Goal: Information Seeking & Learning: Learn about a topic

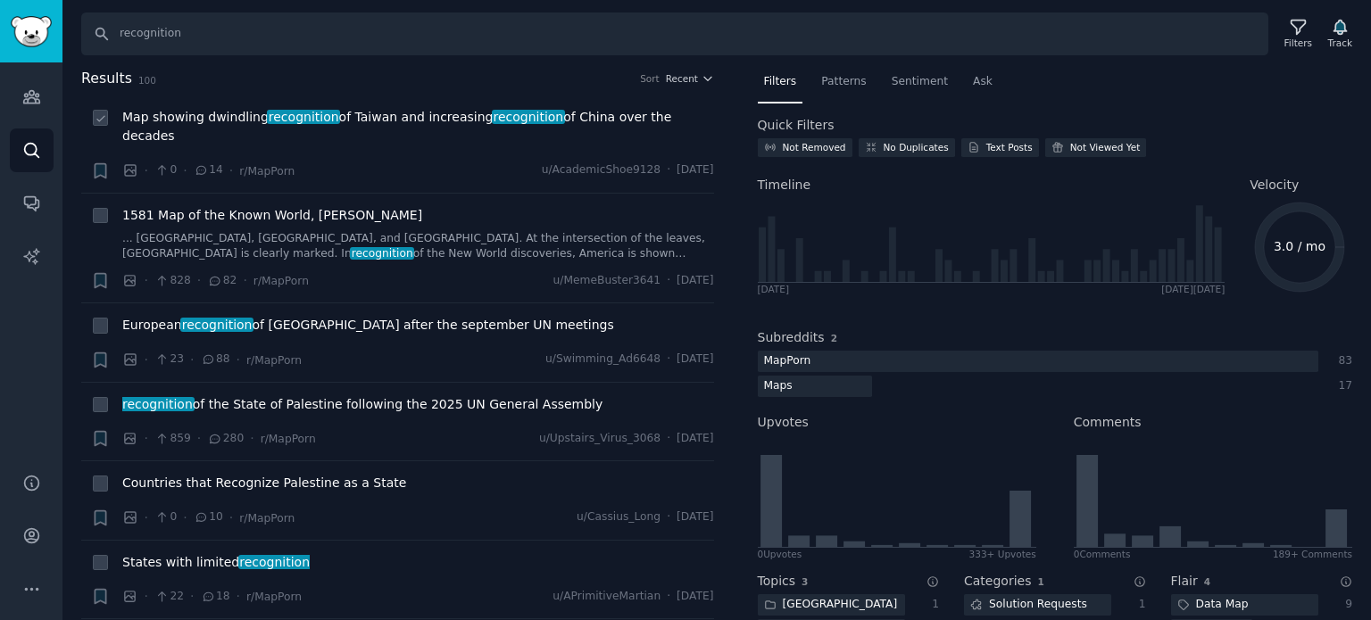
click at [187, 116] on span "Map showing dwindling recognition of Taiwan and increasing recognition of China…" at bounding box center [418, 126] width 592 height 37
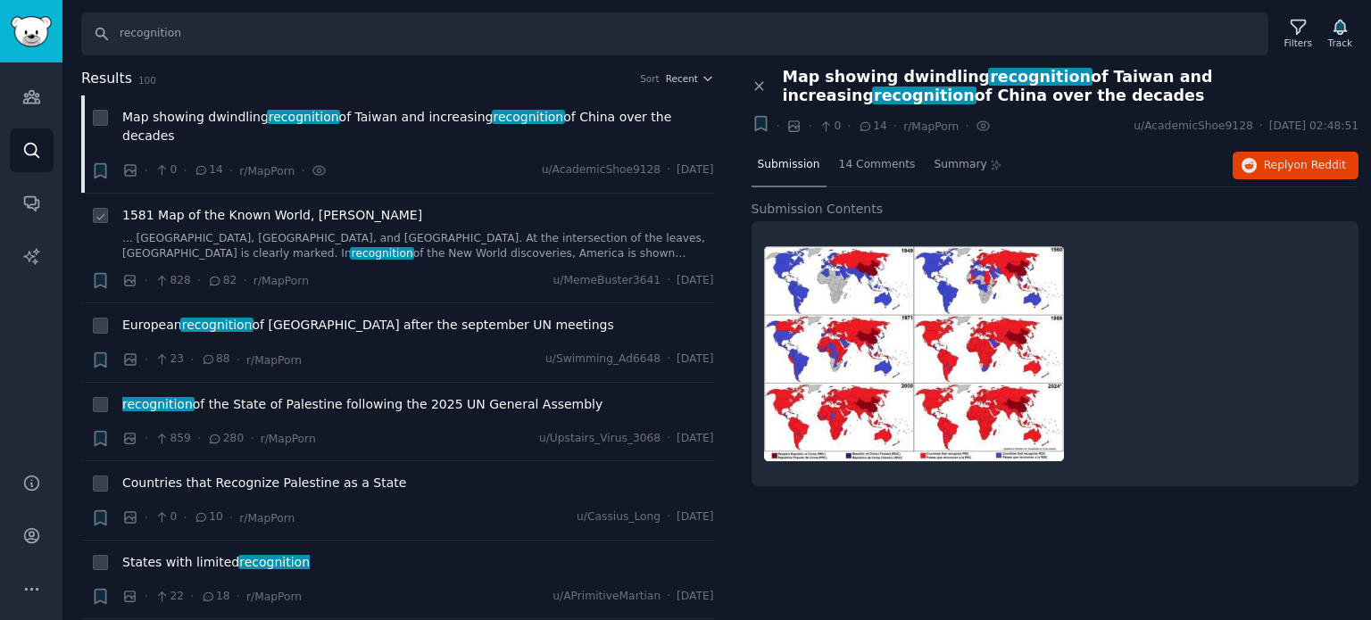
click at [196, 206] on span "1581 Map of the Known World, [PERSON_NAME]" at bounding box center [272, 215] width 300 height 19
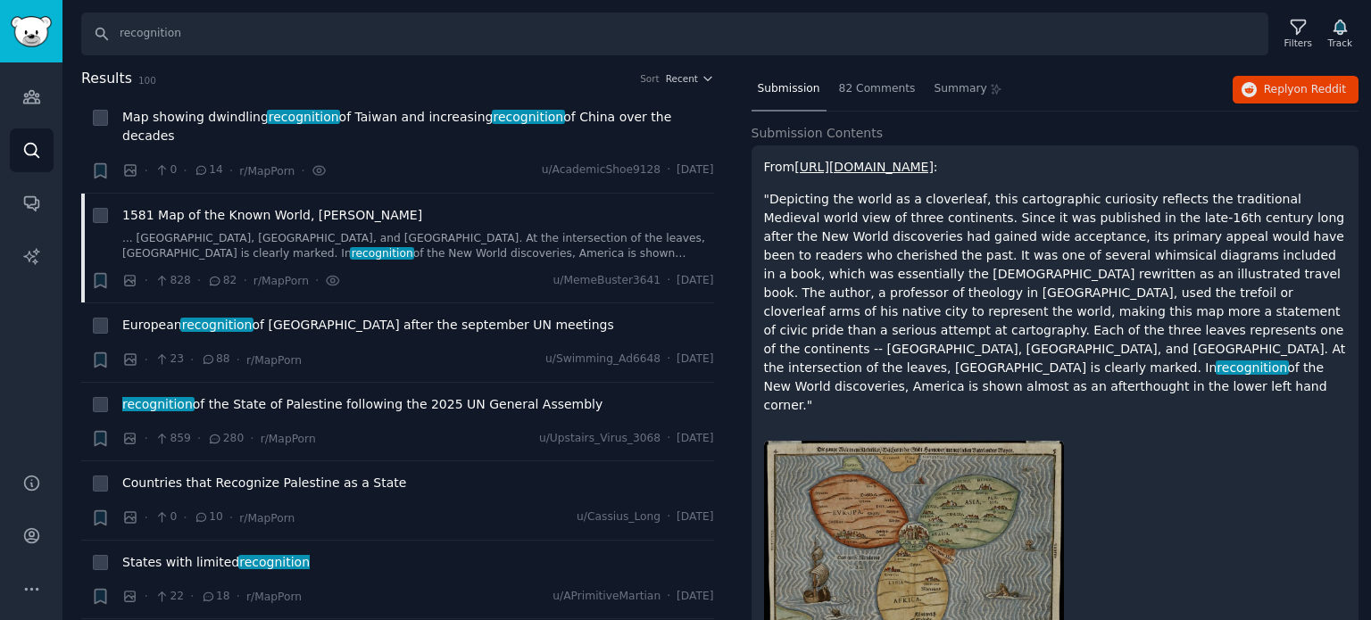
scroll to position [116, 0]
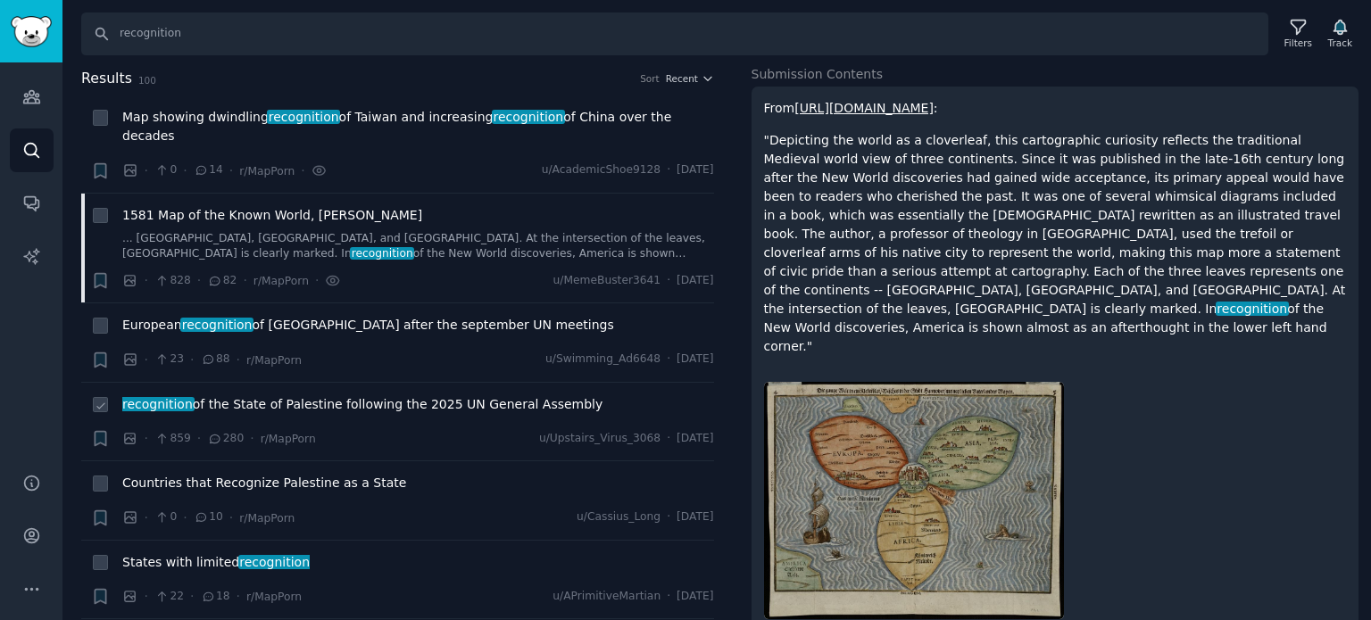
click at [221, 395] on span "recognition of the State of Palestine following the 2025 UN General Assembly" at bounding box center [362, 404] width 480 height 19
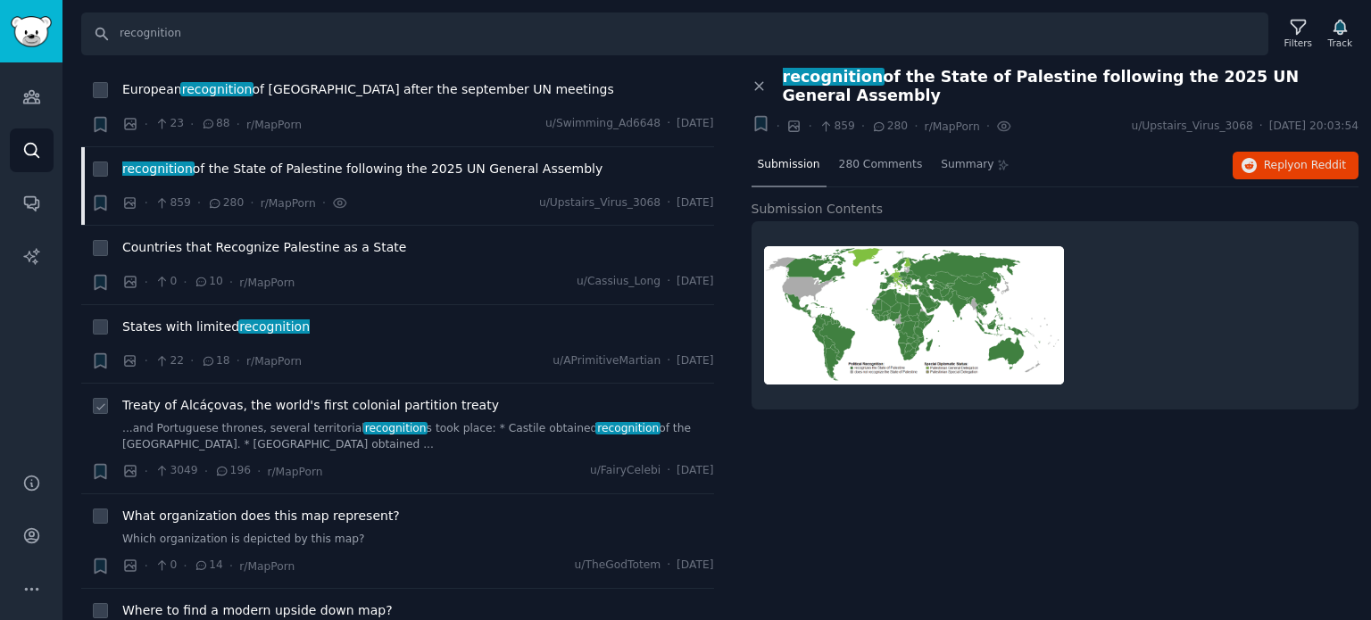
scroll to position [268, 0]
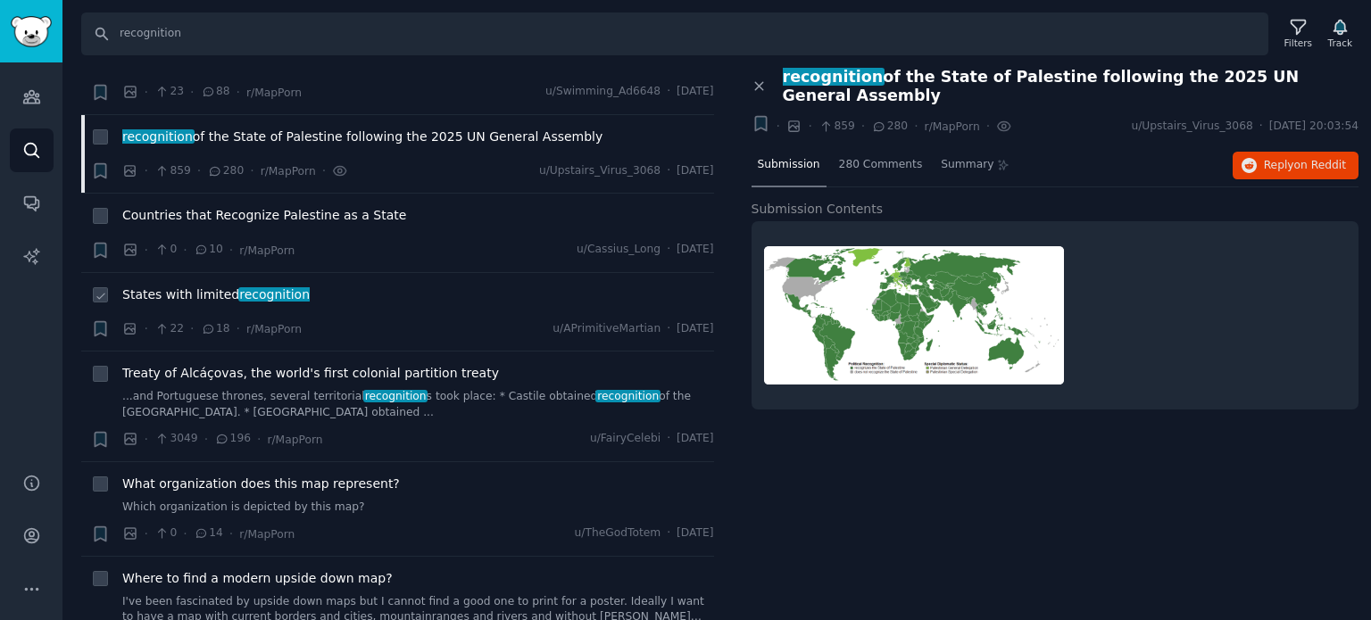
click at [209, 286] on span "States with limited recognition" at bounding box center [215, 295] width 187 height 19
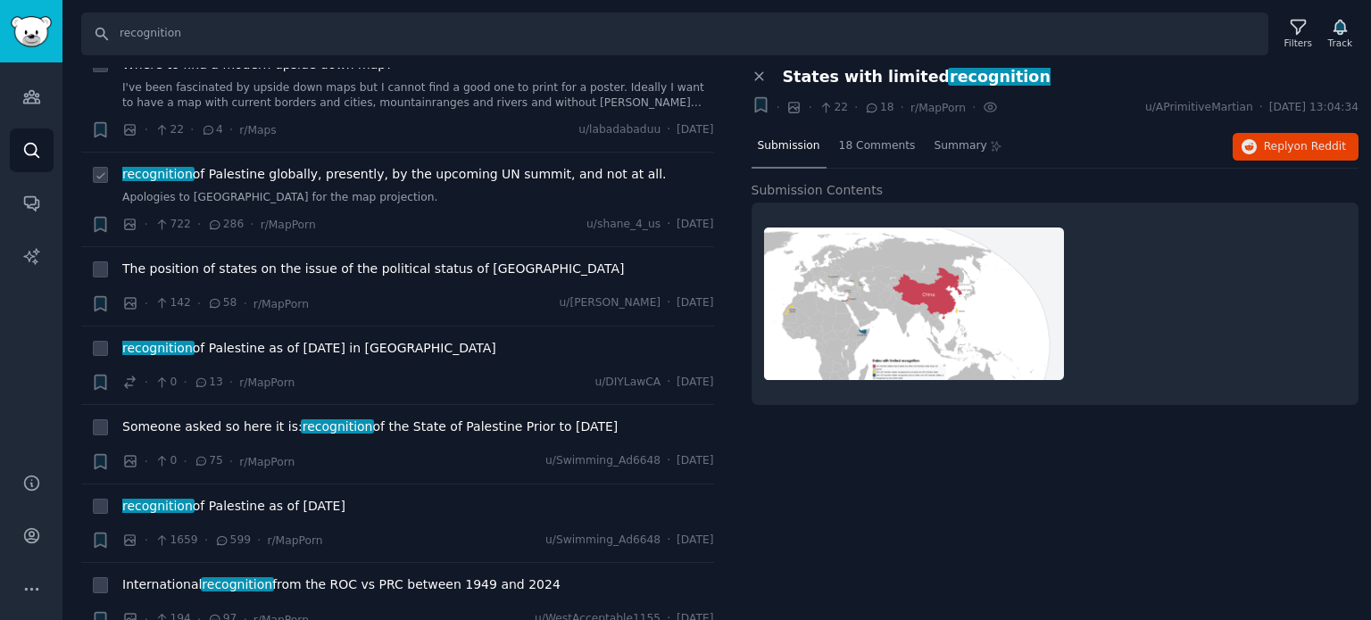
scroll to position [893, 0]
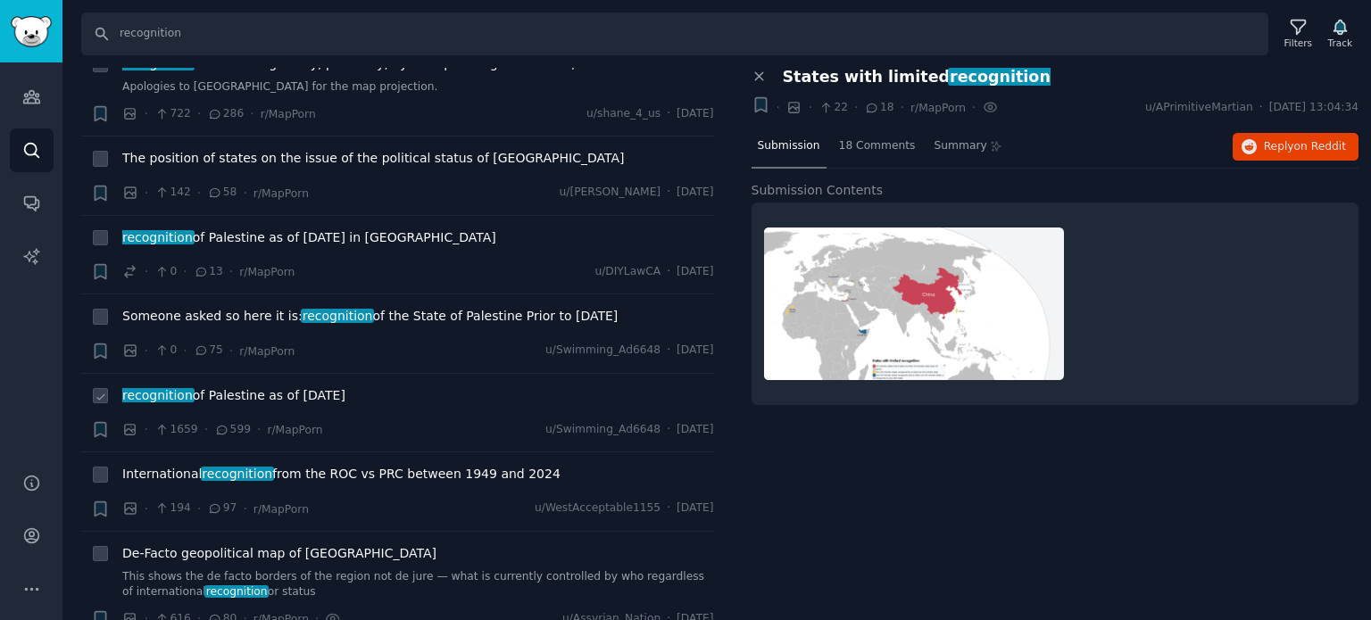
click at [196, 387] on span "recognition of Palestine as of [DATE]" at bounding box center [233, 396] width 223 height 19
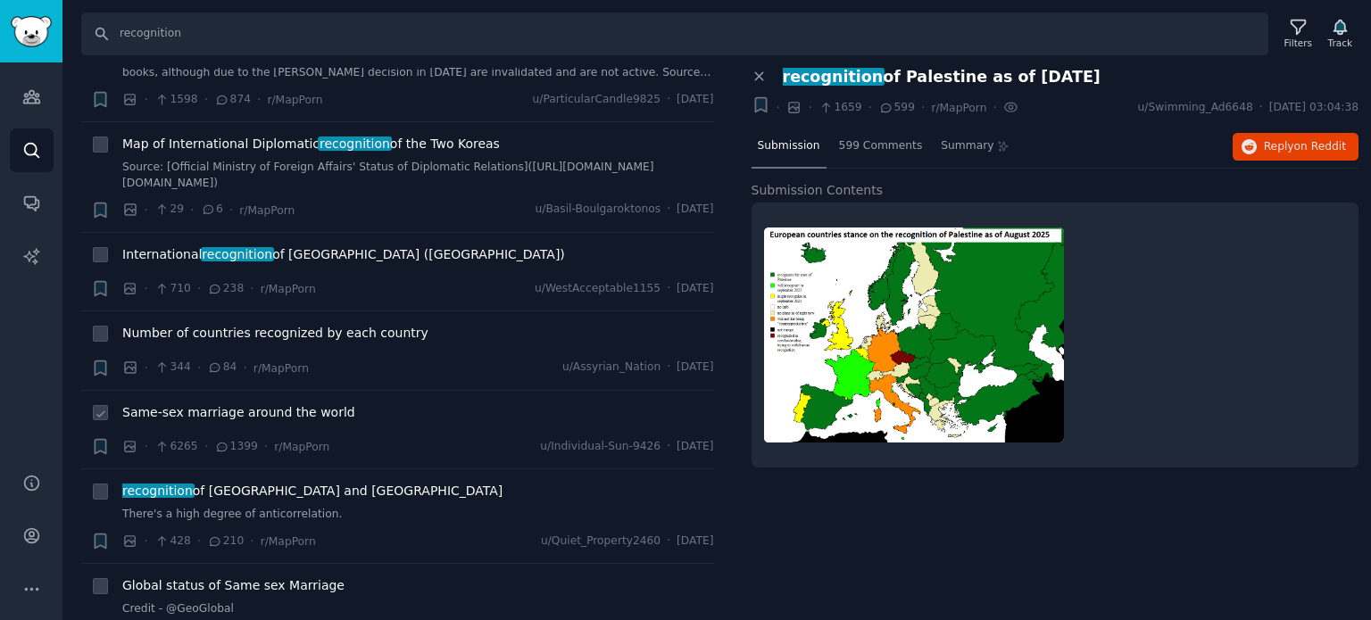
scroll to position [1607, 0]
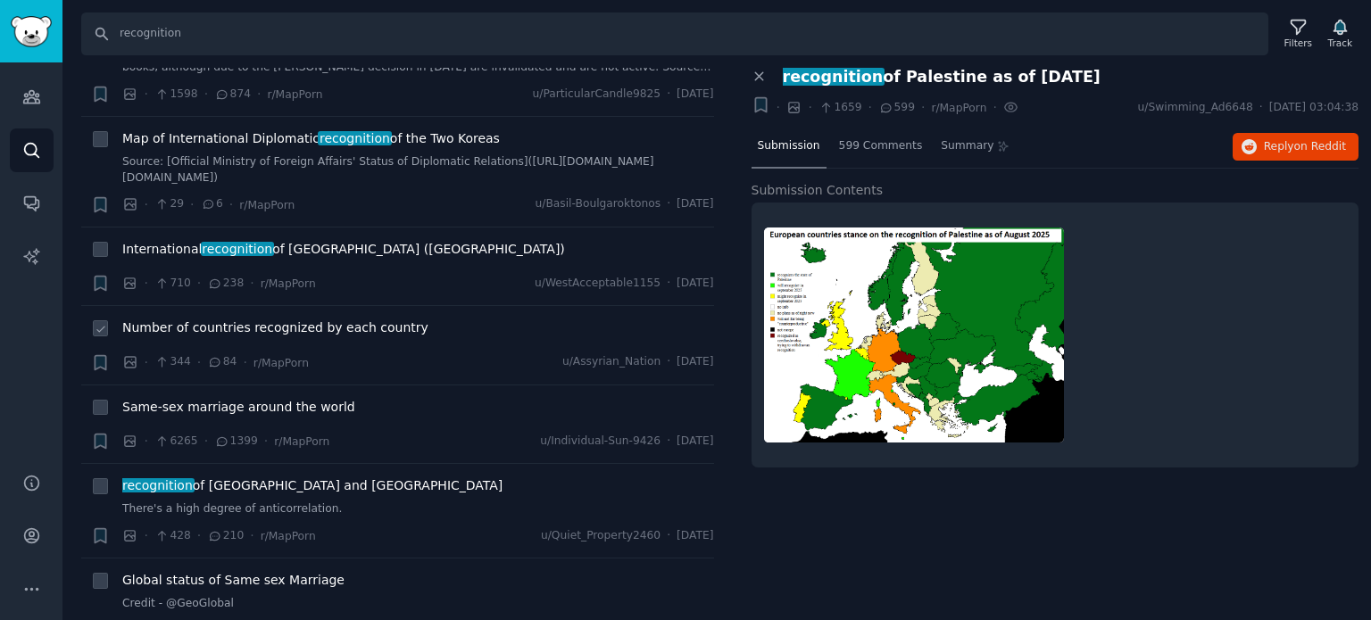
click at [210, 319] on span "Number of countries recognized by each country" at bounding box center [275, 328] width 306 height 19
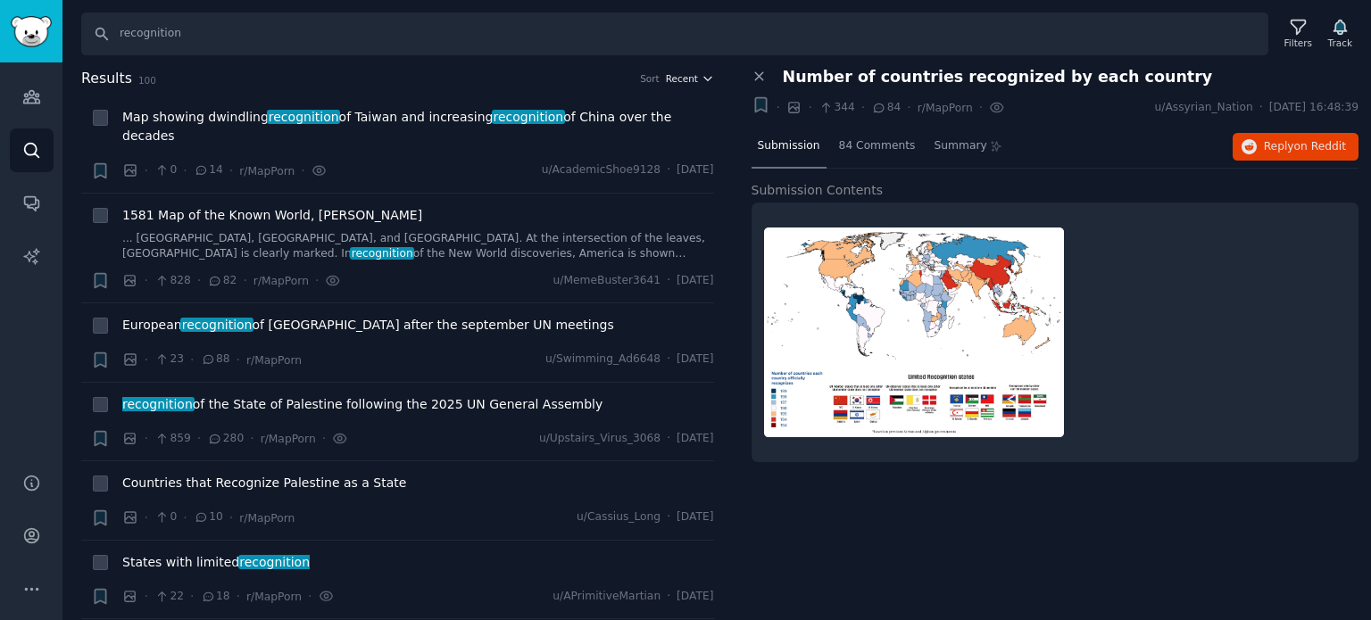
drag, startPoint x: 632, startPoint y: 145, endPoint x: 675, endPoint y: 74, distance: 82.5
click at [675, 74] on span "Recent" at bounding box center [682, 78] width 32 height 12
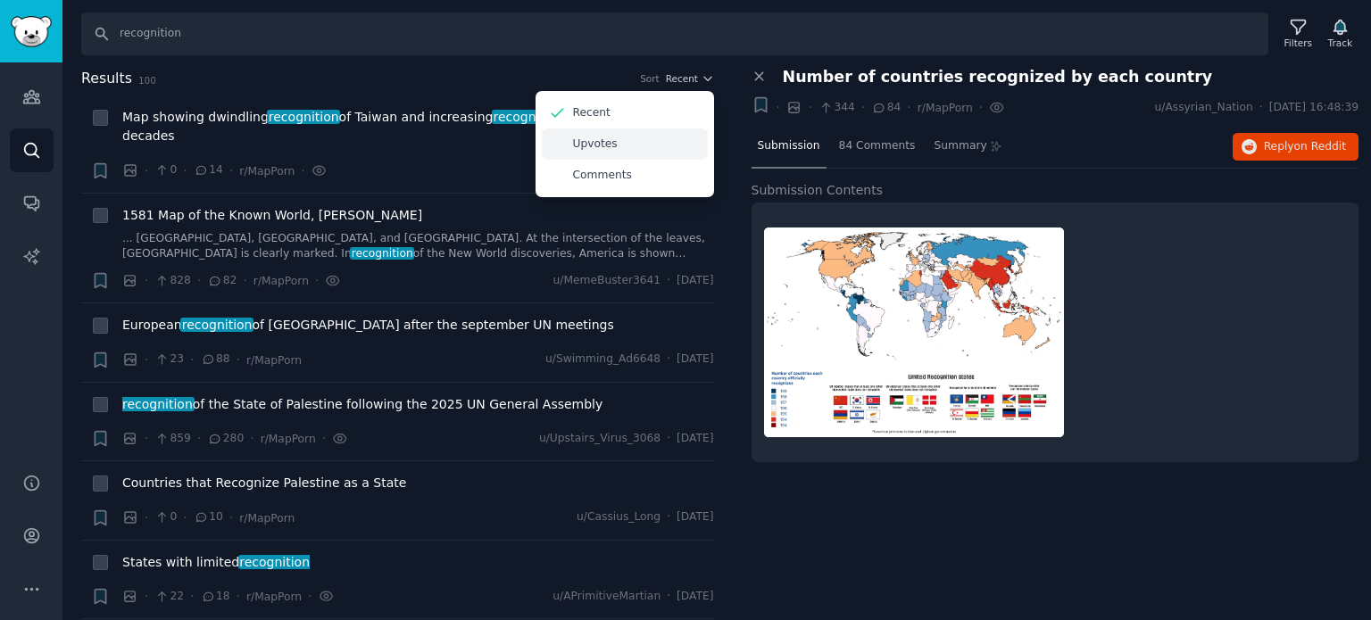
click at [628, 143] on div "Upvotes" at bounding box center [625, 144] width 166 height 31
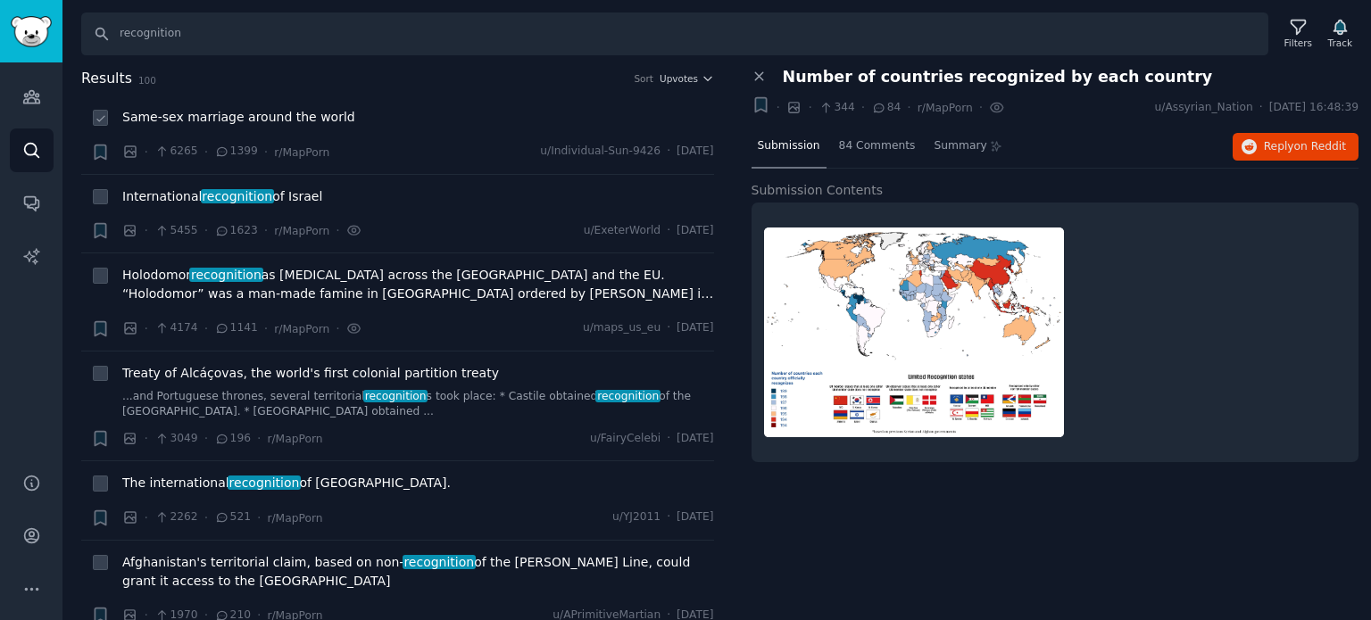
click at [283, 119] on span "Same-sex marriage around the world" at bounding box center [238, 117] width 233 height 19
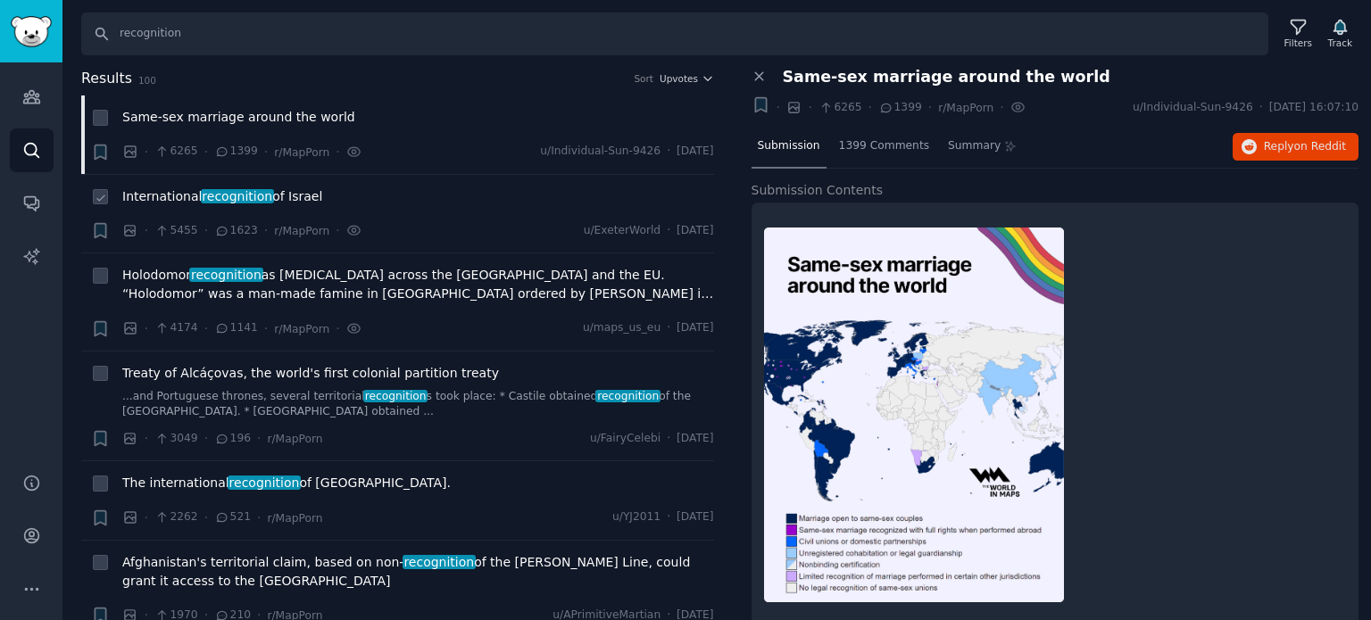
click at [244, 197] on span "recognition" at bounding box center [237, 196] width 73 height 14
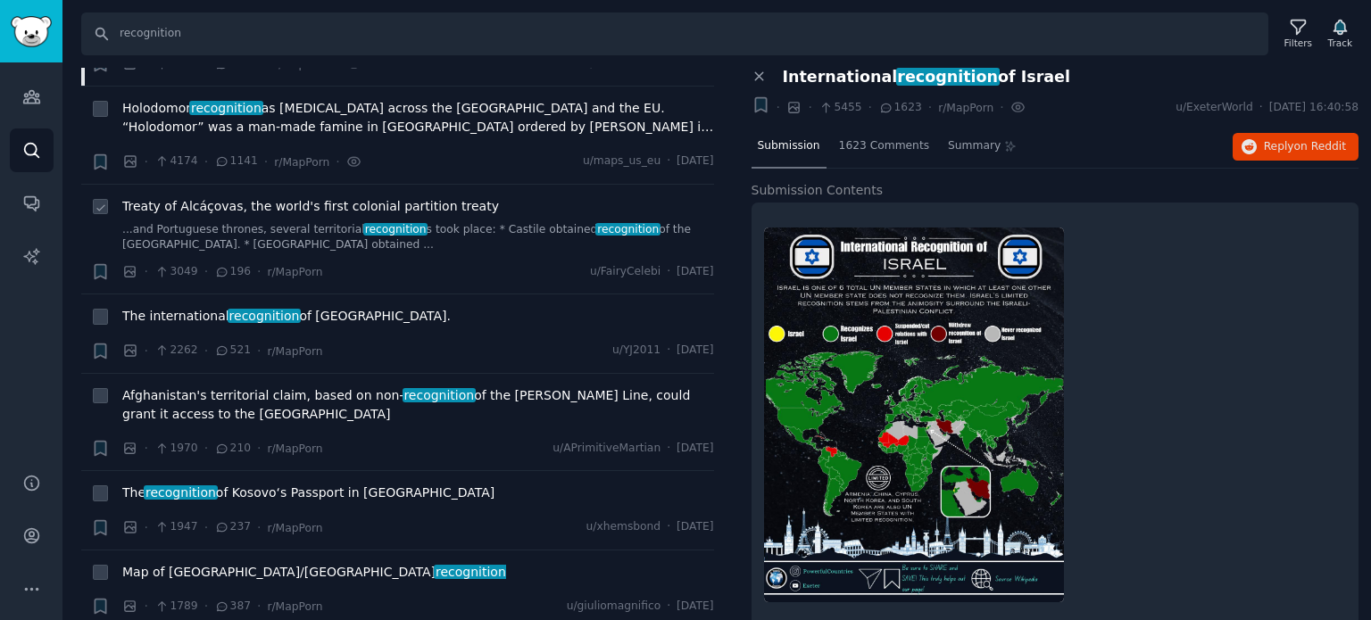
scroll to position [179, 0]
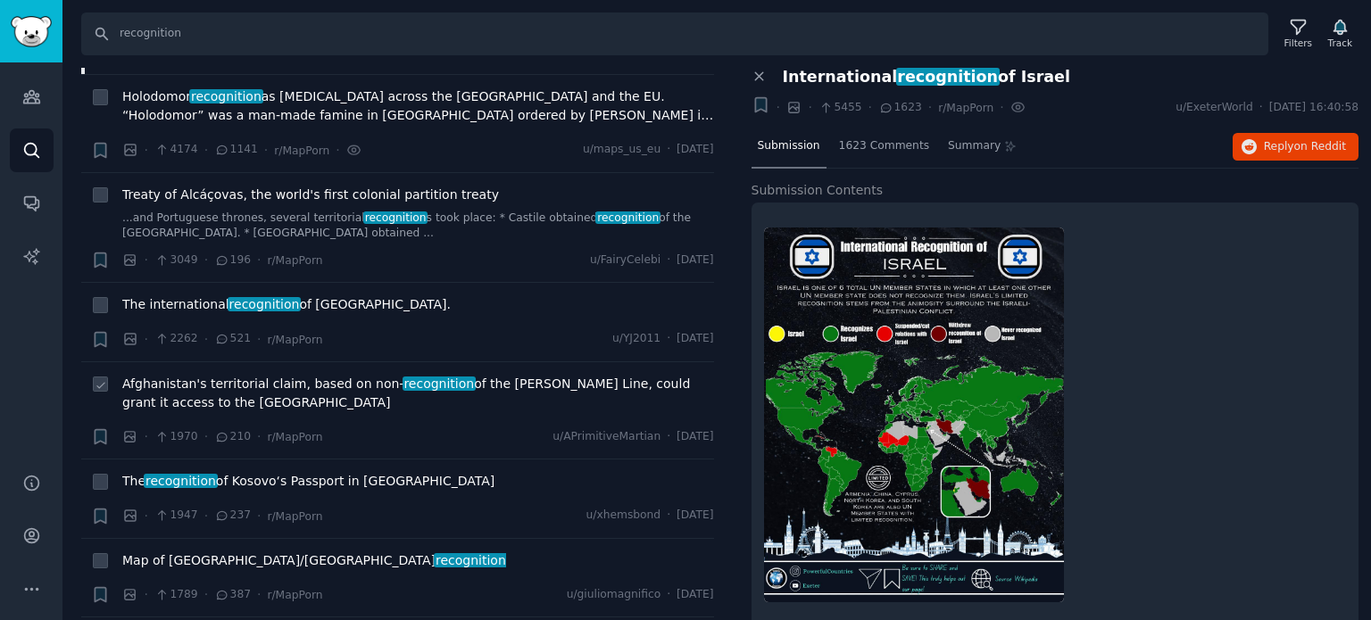
click at [224, 390] on span "Afghanistan's territorial claim, based on non- recognition of the [PERSON_NAME]…" at bounding box center [418, 393] width 592 height 37
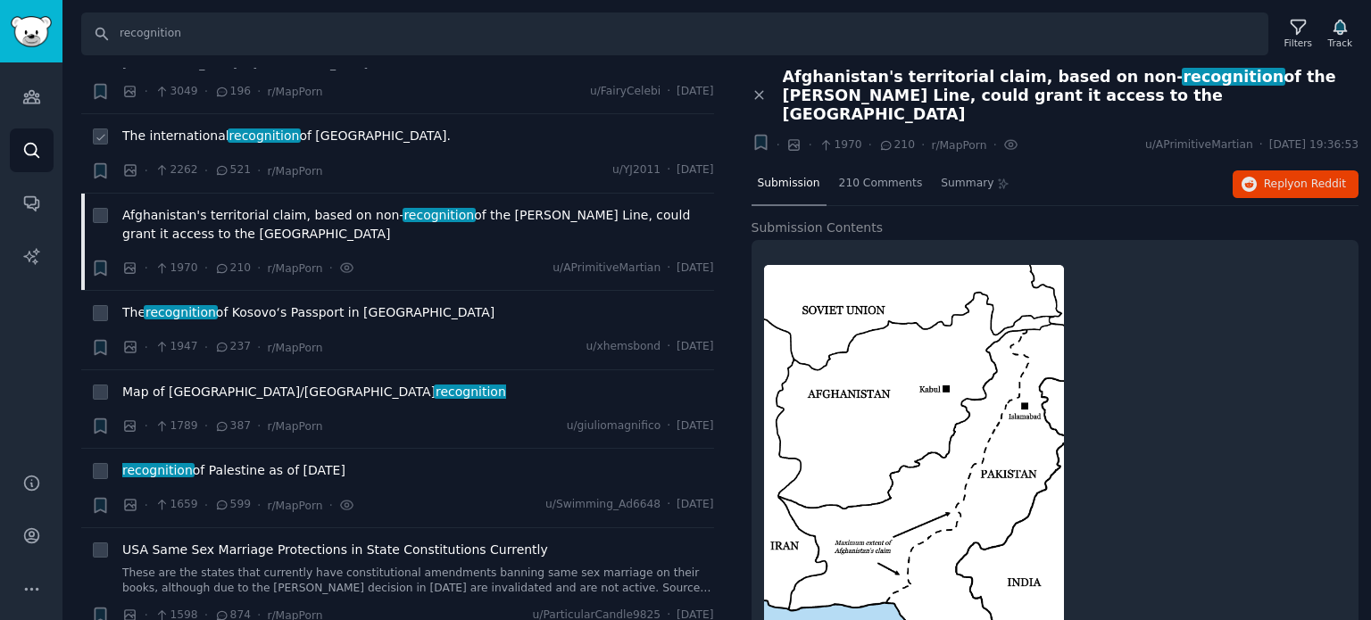
scroll to position [357, 0]
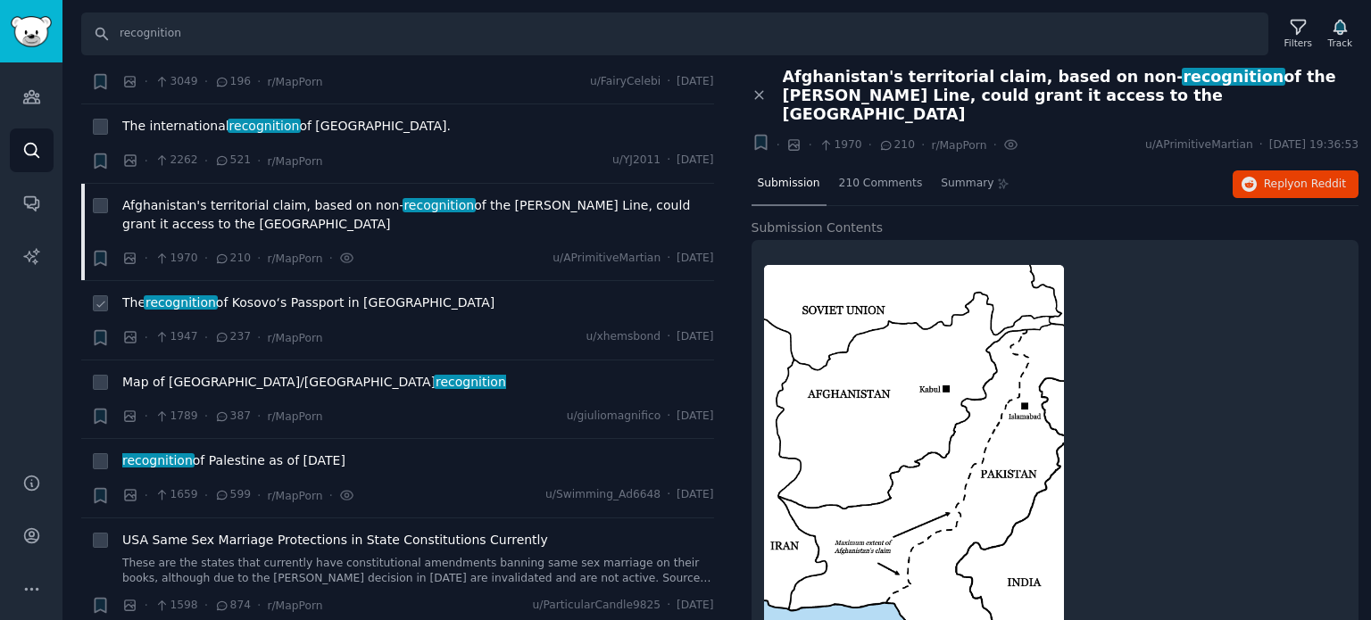
click at [237, 301] on span "The recognition of Kosovo‘s Passport in [GEOGRAPHIC_DATA]" at bounding box center [308, 303] width 372 height 19
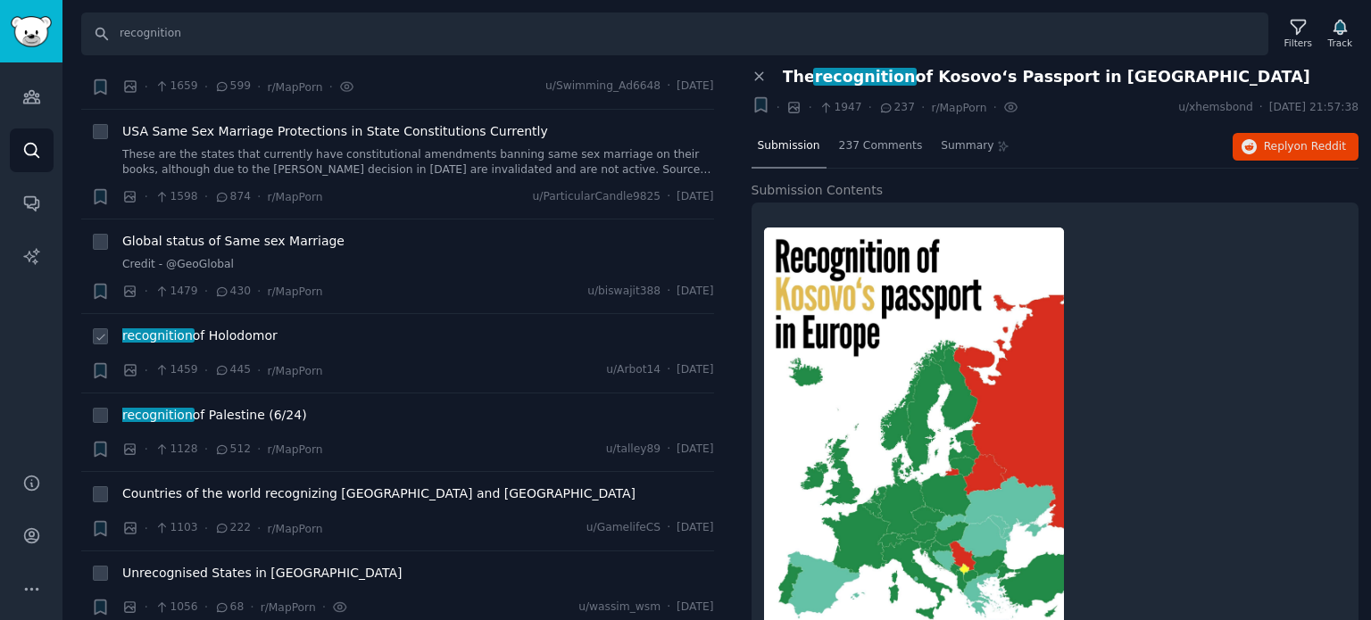
scroll to position [803, 0]
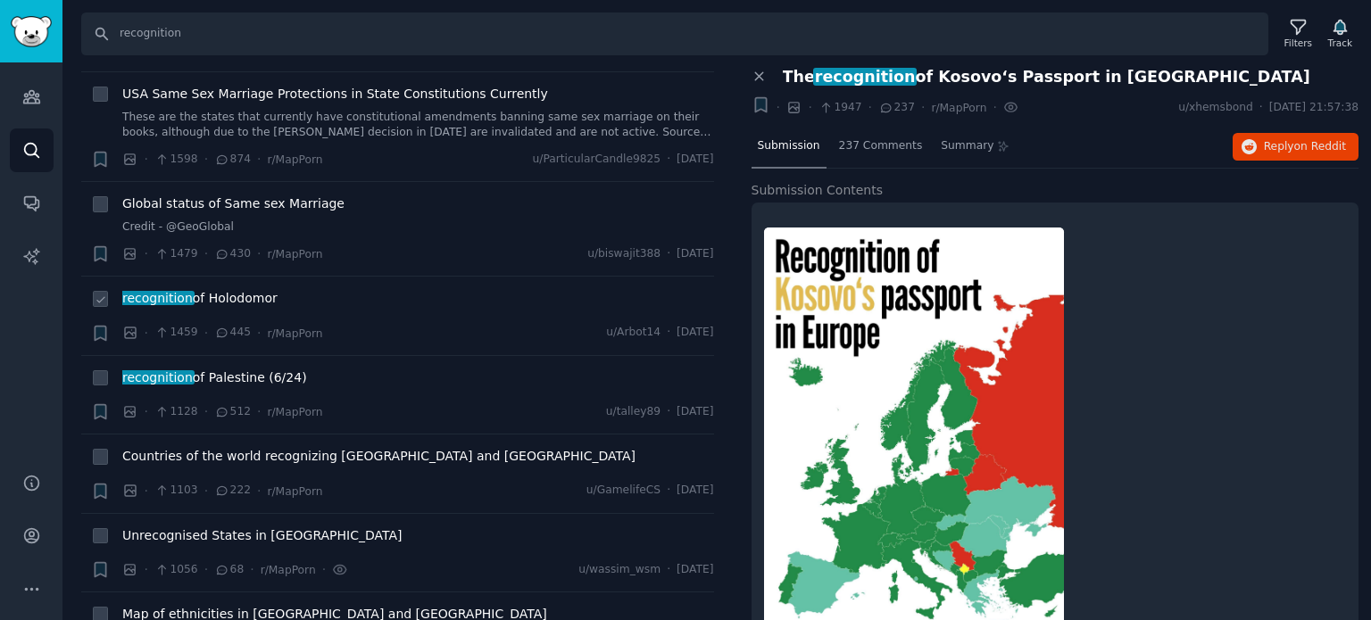
click at [232, 297] on span "recognition of Holodomor" at bounding box center [199, 298] width 155 height 19
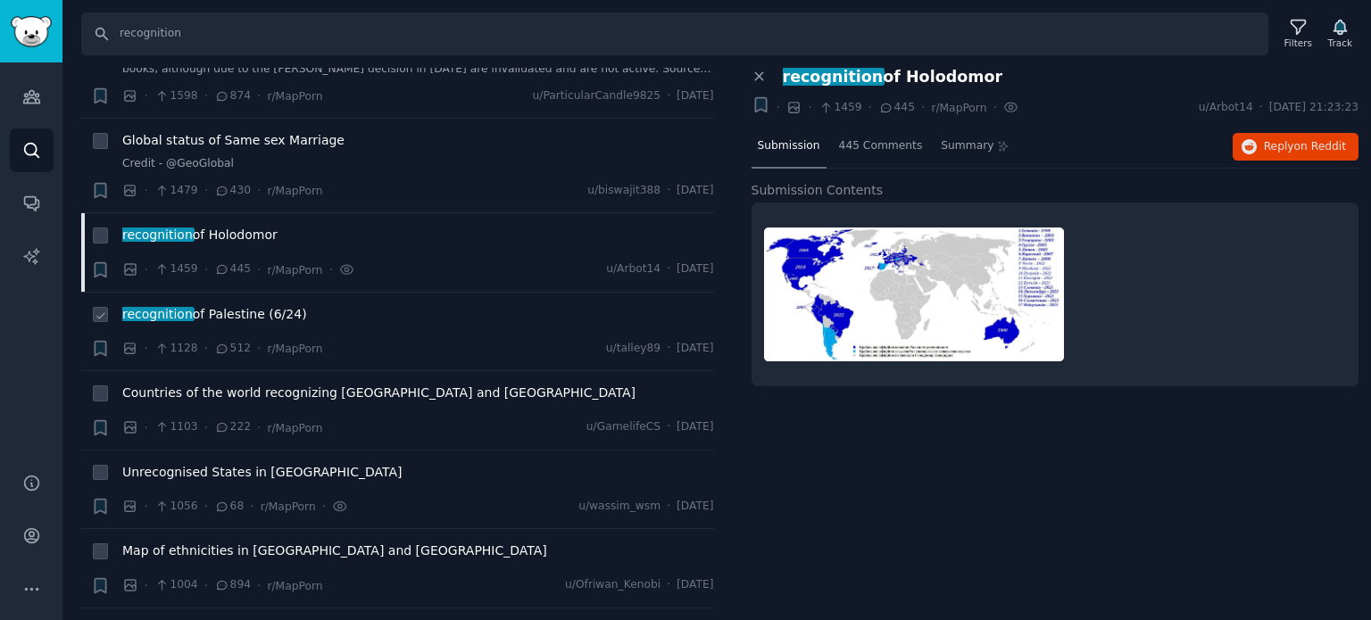
scroll to position [893, 0]
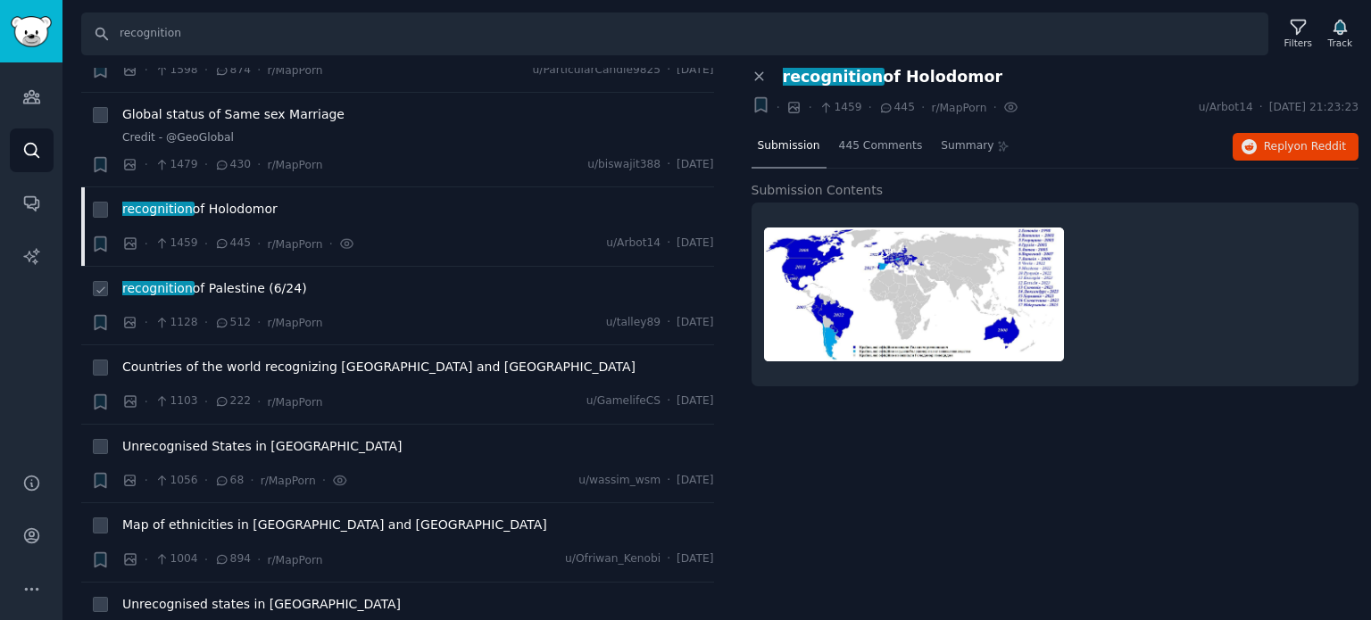
click at [225, 287] on span "recognition of Palestine (6/24)" at bounding box center [214, 288] width 185 height 19
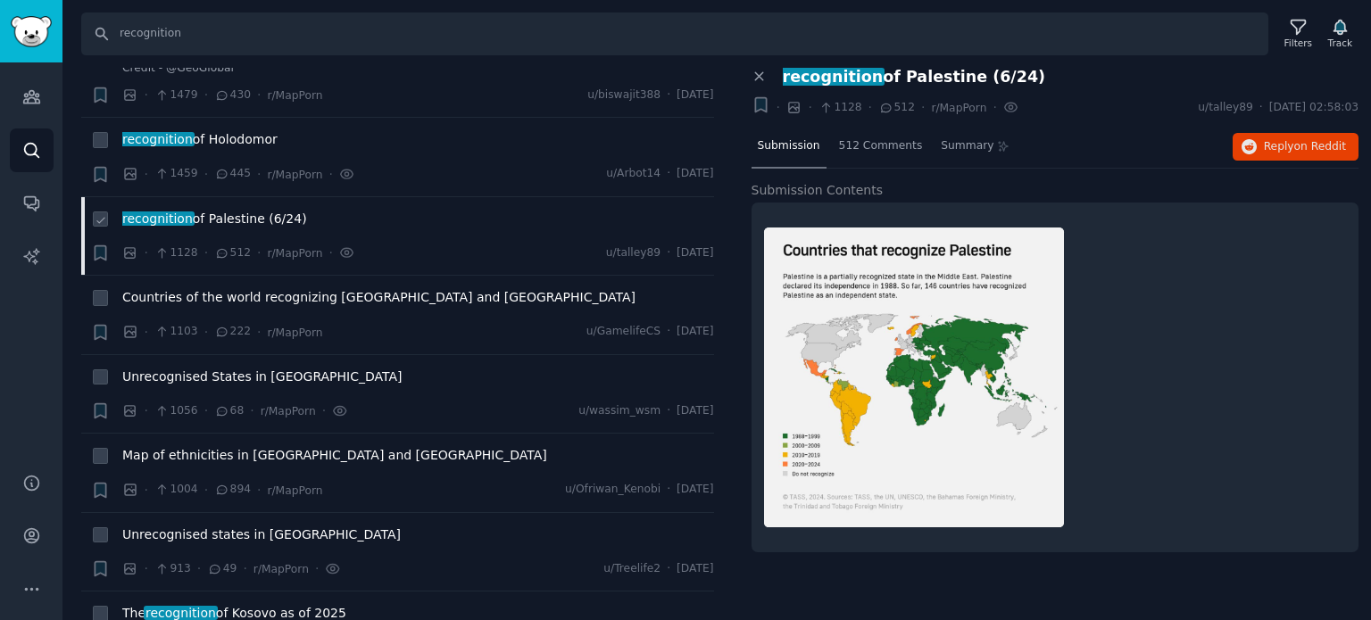
scroll to position [1071, 0]
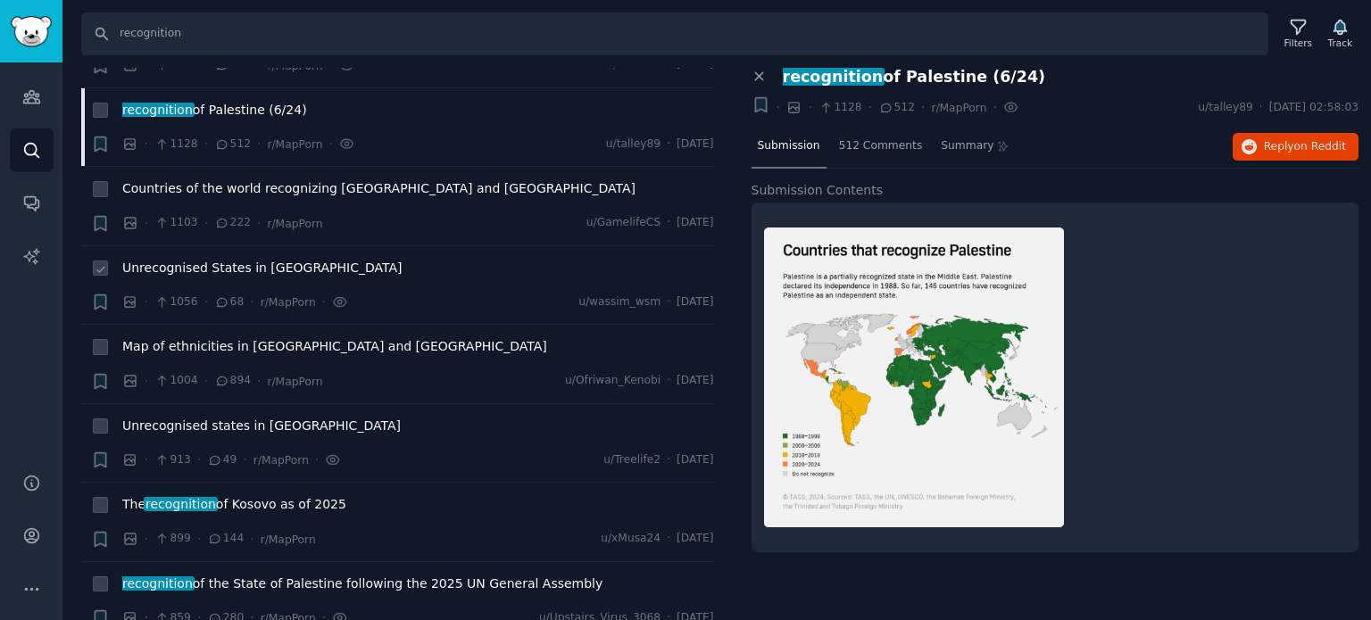
click at [231, 270] on span "Unrecognised States in [GEOGRAPHIC_DATA]" at bounding box center [262, 268] width 280 height 19
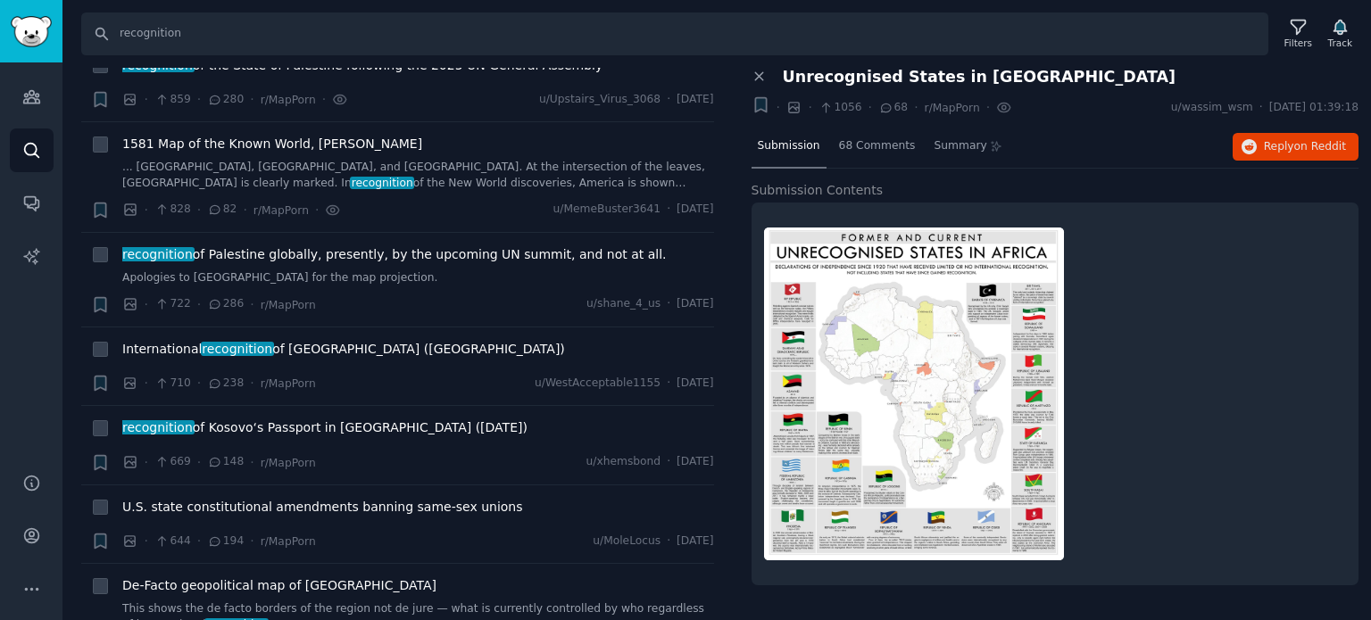
scroll to position [1607, 0]
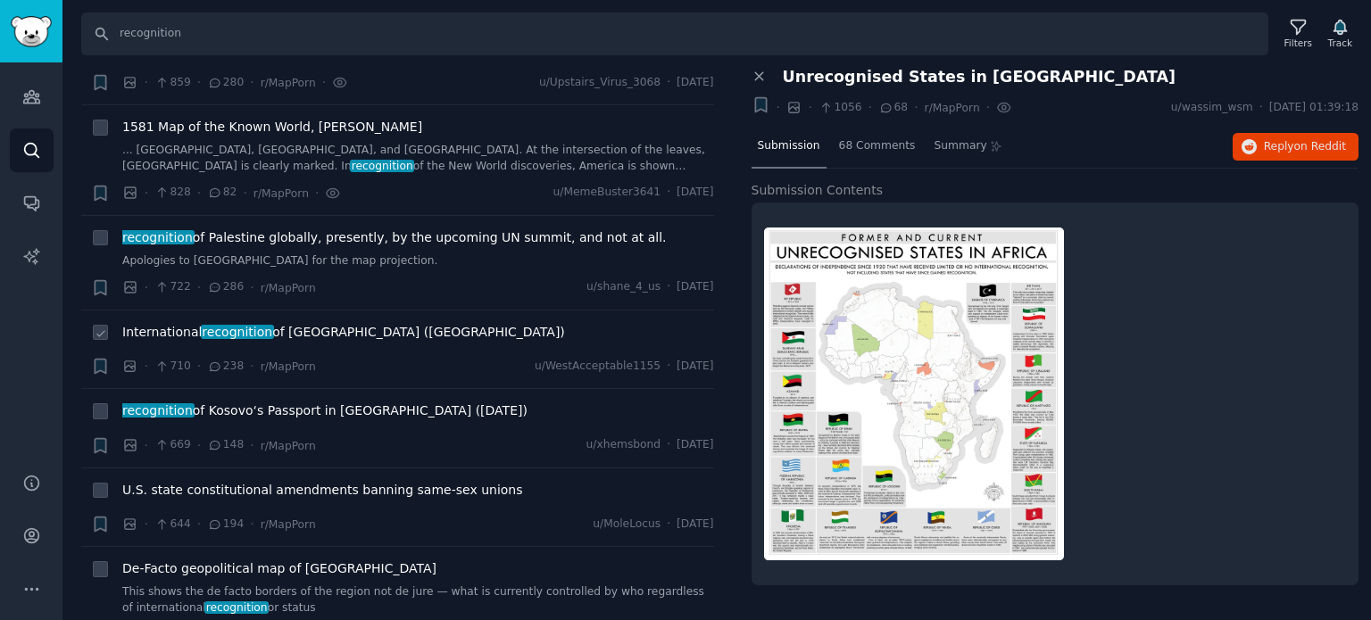
click at [207, 329] on span "recognition" at bounding box center [237, 332] width 73 height 14
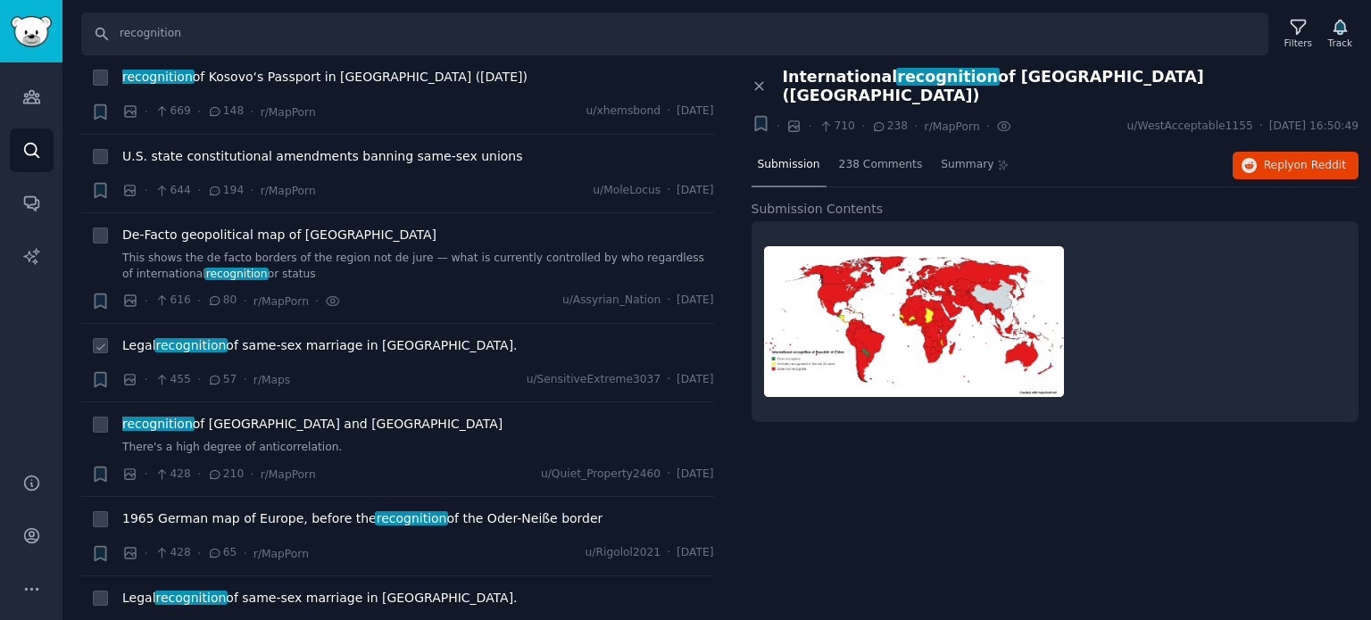
scroll to position [1964, 0]
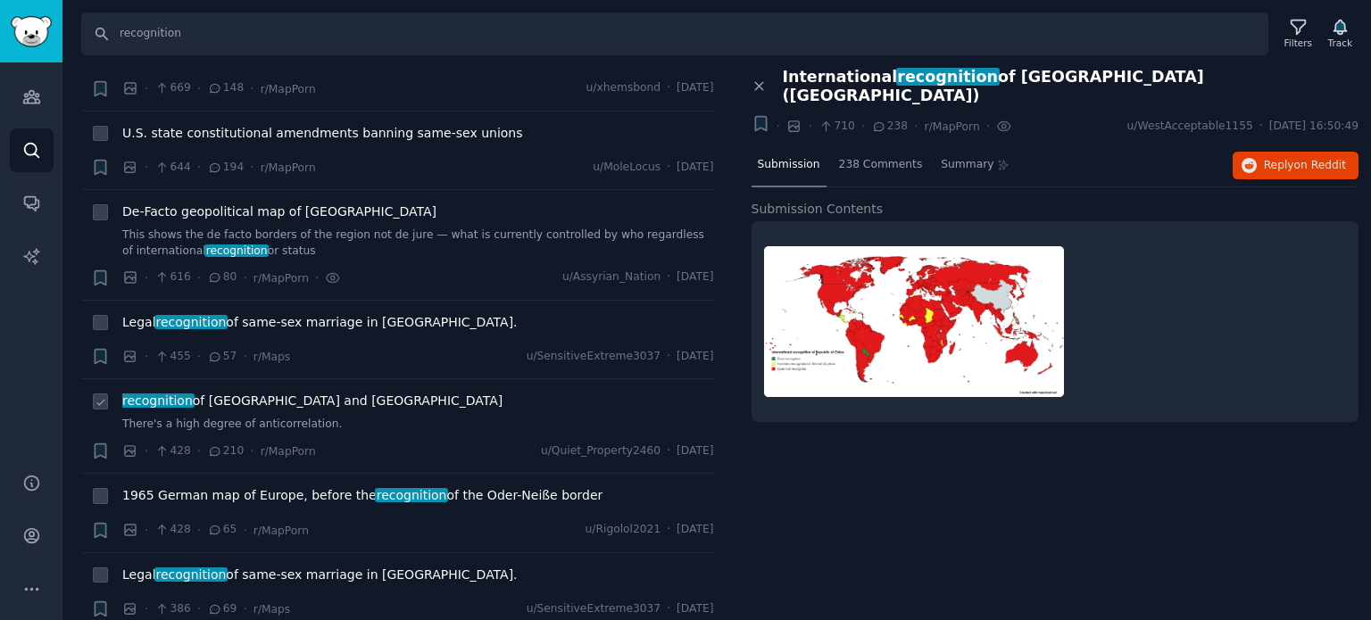
click at [232, 392] on span "recognition of [GEOGRAPHIC_DATA] and [GEOGRAPHIC_DATA]" at bounding box center [312, 401] width 380 height 19
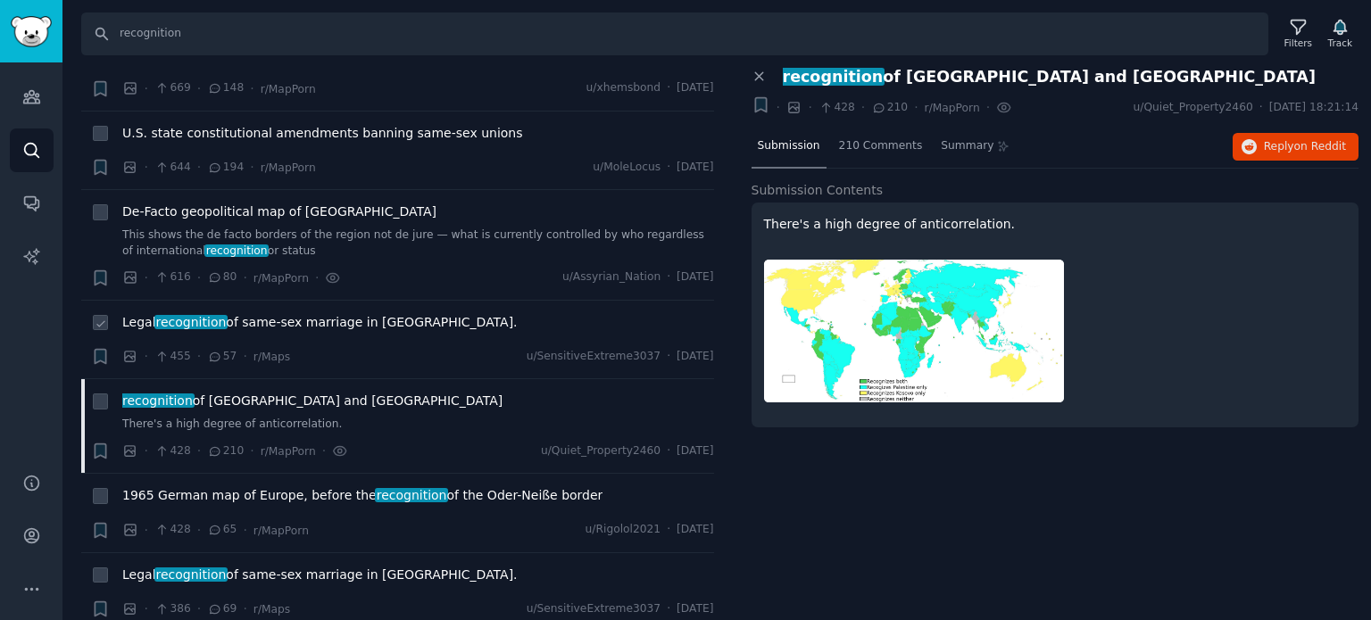
click at [235, 323] on span "Legal recognition of same-sex marriage in [GEOGRAPHIC_DATA]." at bounding box center [319, 322] width 395 height 19
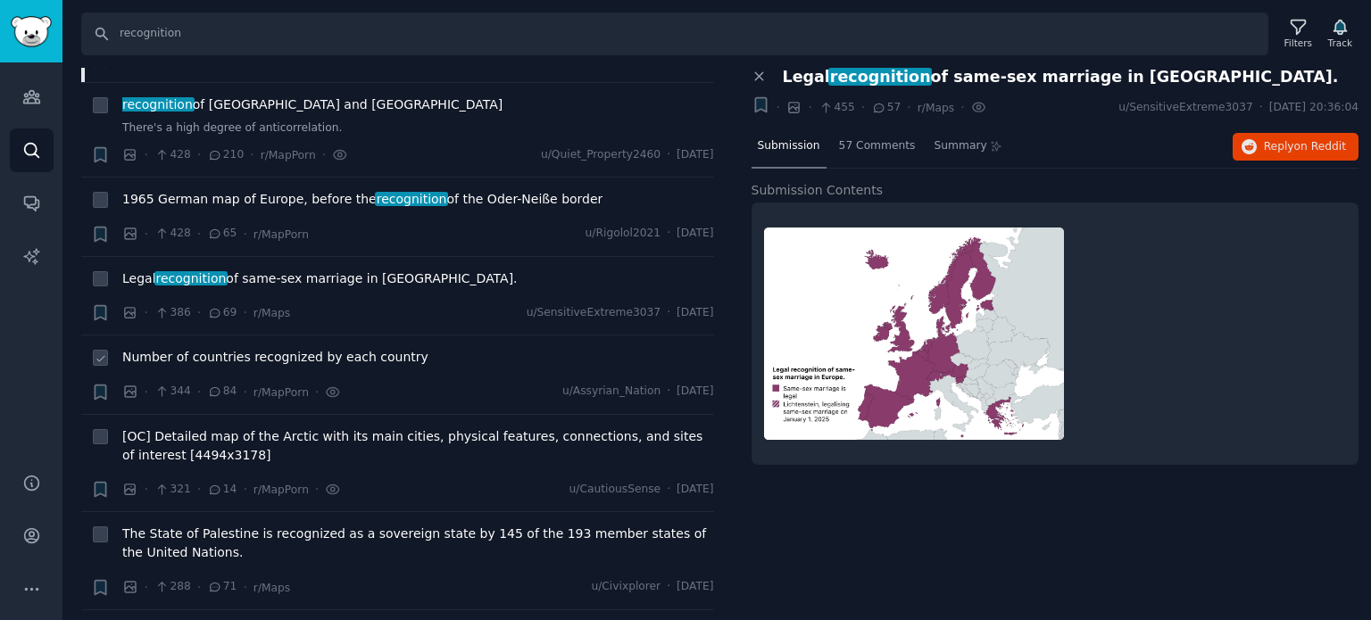
scroll to position [2321, 0]
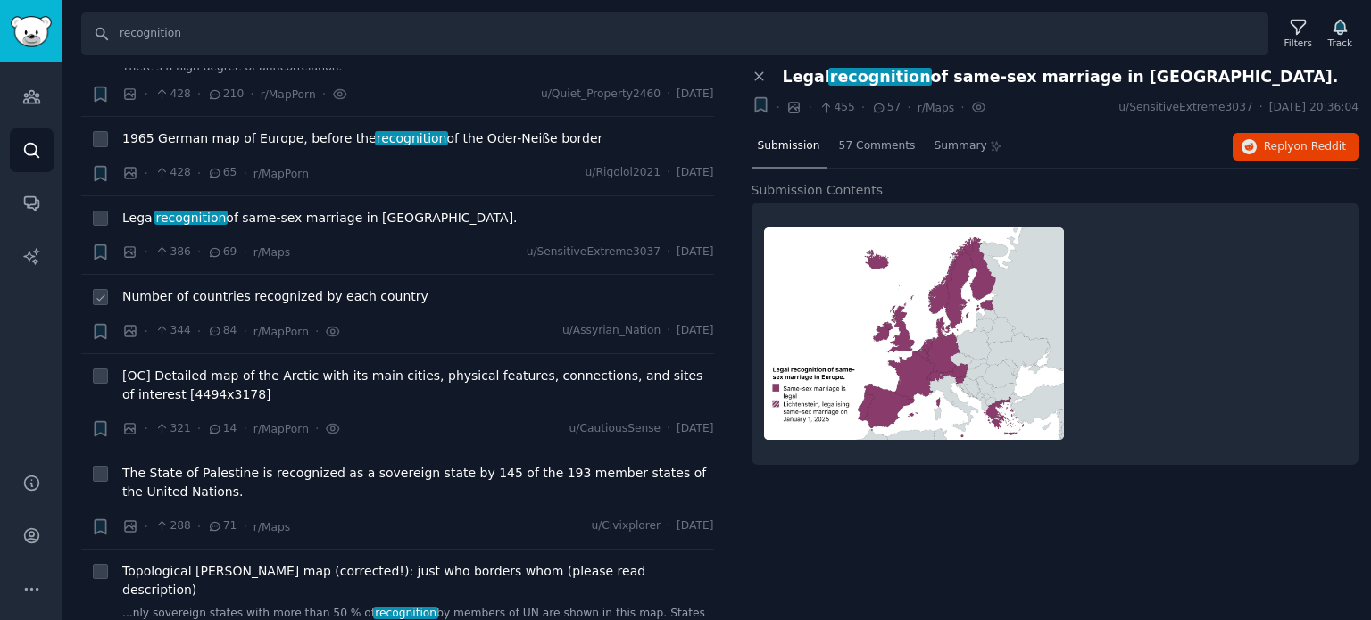
click at [201, 290] on span "Number of countries recognized by each country" at bounding box center [275, 296] width 306 height 19
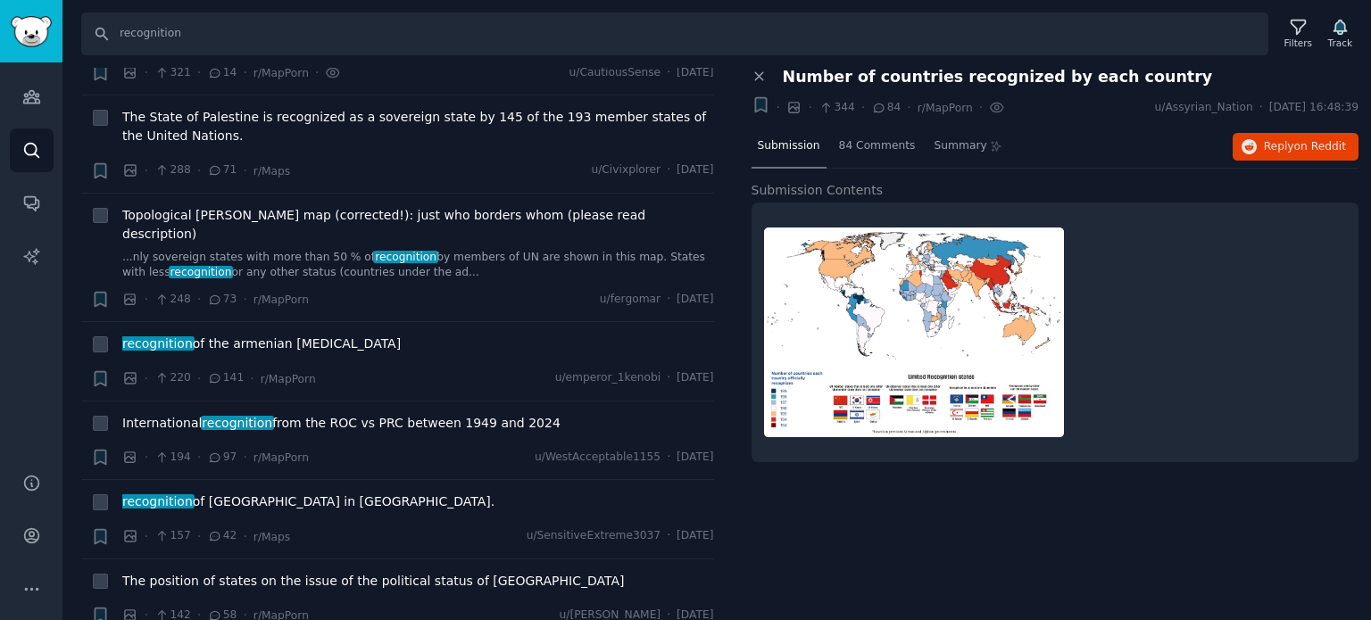
scroll to position [2678, 0]
click at [199, 334] on span "recognition of the armenian [MEDICAL_DATA]" at bounding box center [261, 343] width 279 height 19
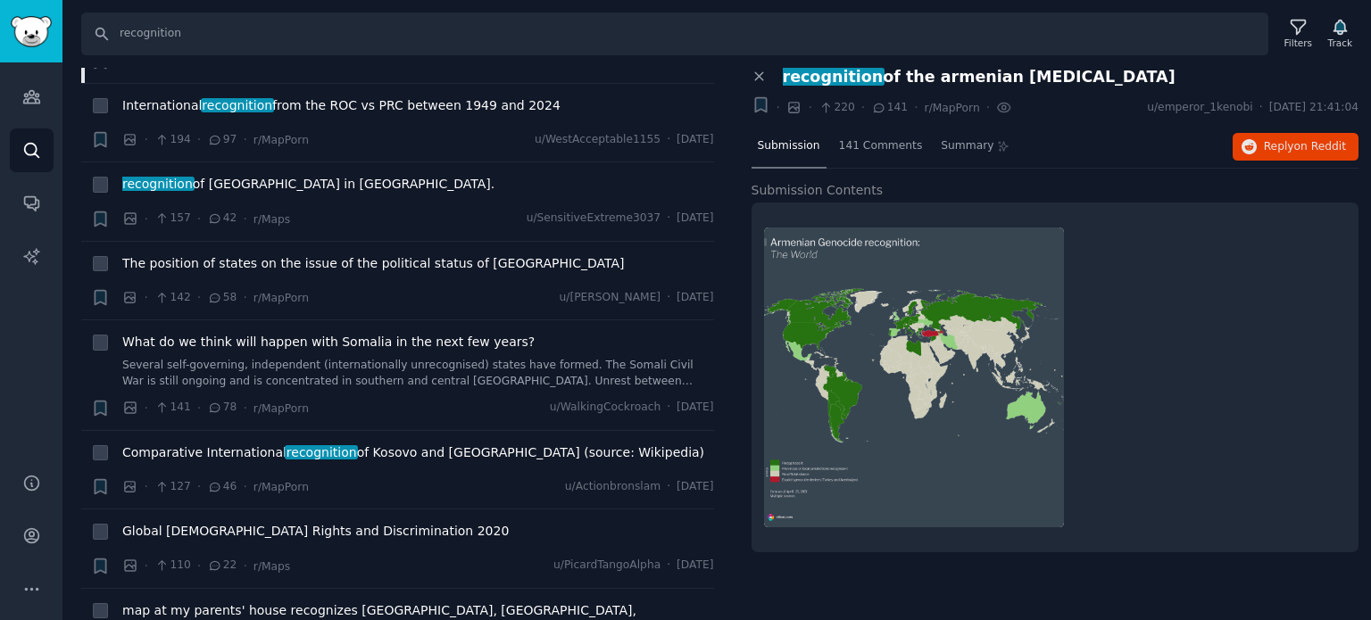
scroll to position [3125, 0]
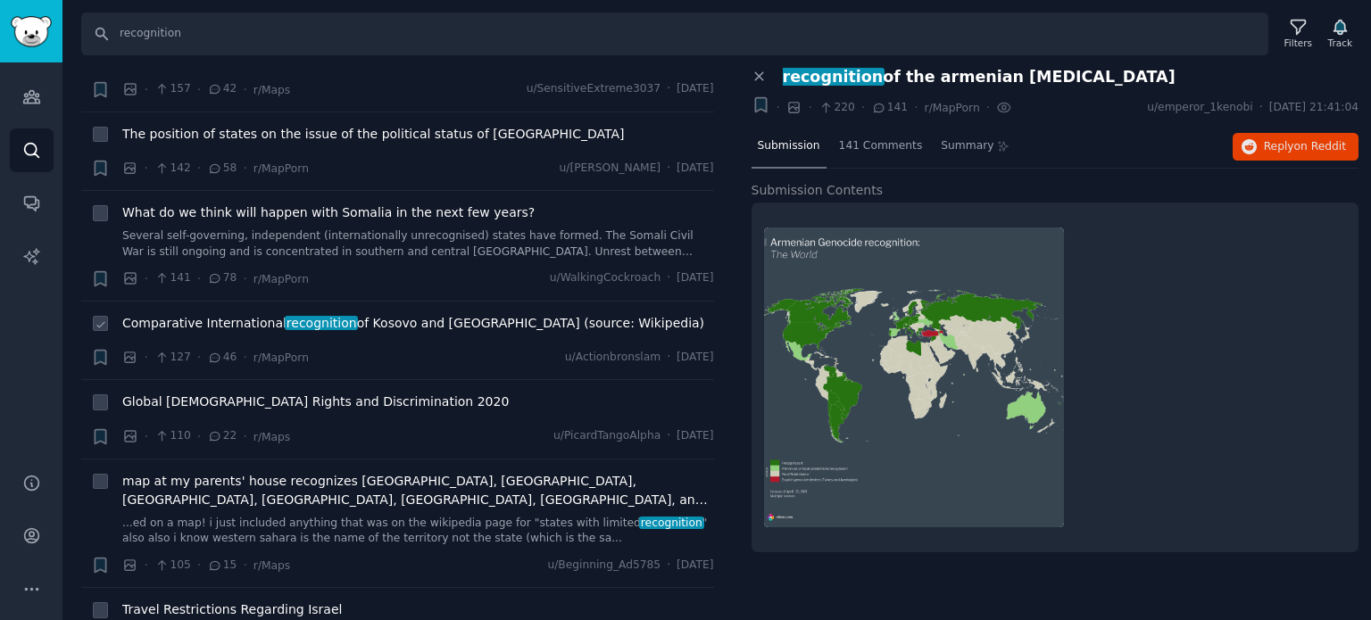
click at [208, 314] on span "Comparative International recognition of [GEOGRAPHIC_DATA] and [GEOGRAPHIC_DATA…" at bounding box center [413, 323] width 582 height 19
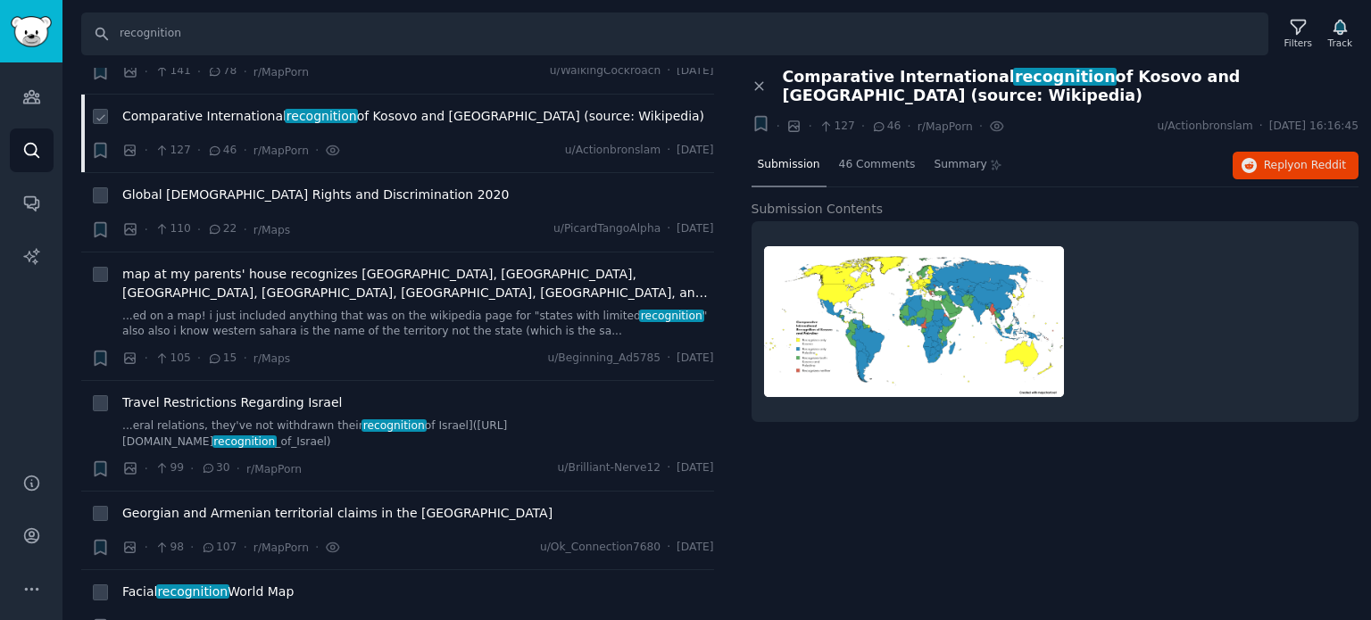
scroll to position [3482, 0]
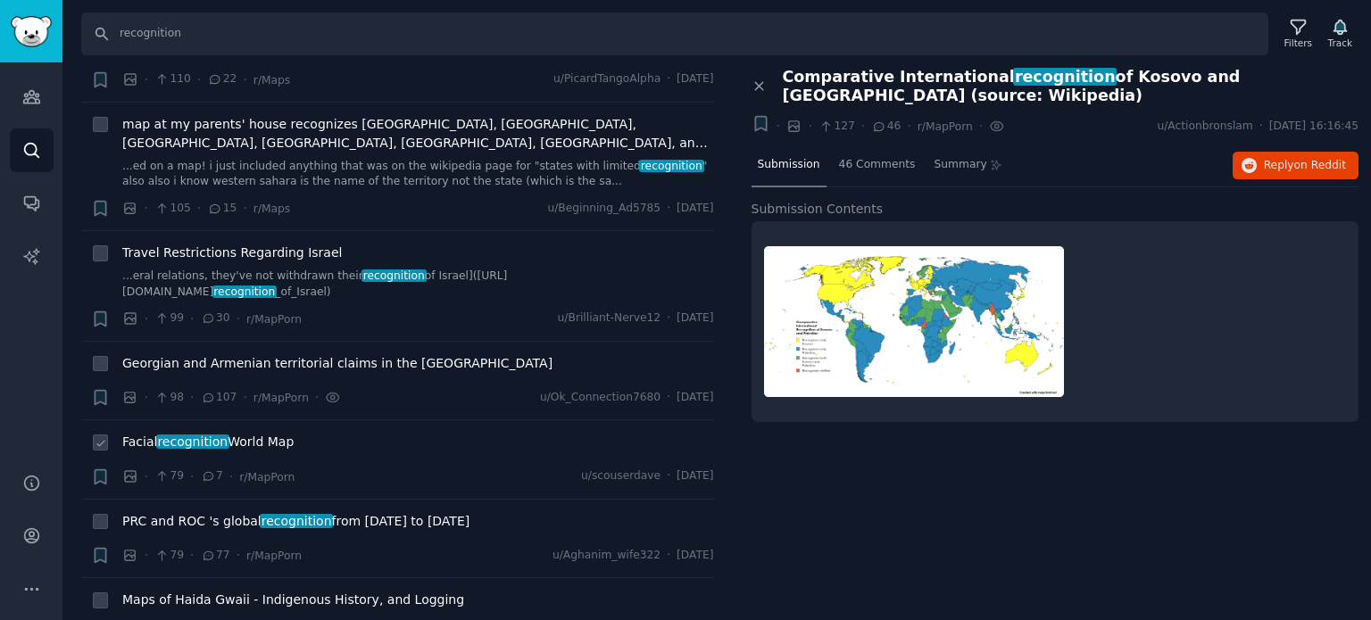
click at [225, 433] on span "Facial recognition World Map" at bounding box center [207, 442] width 171 height 19
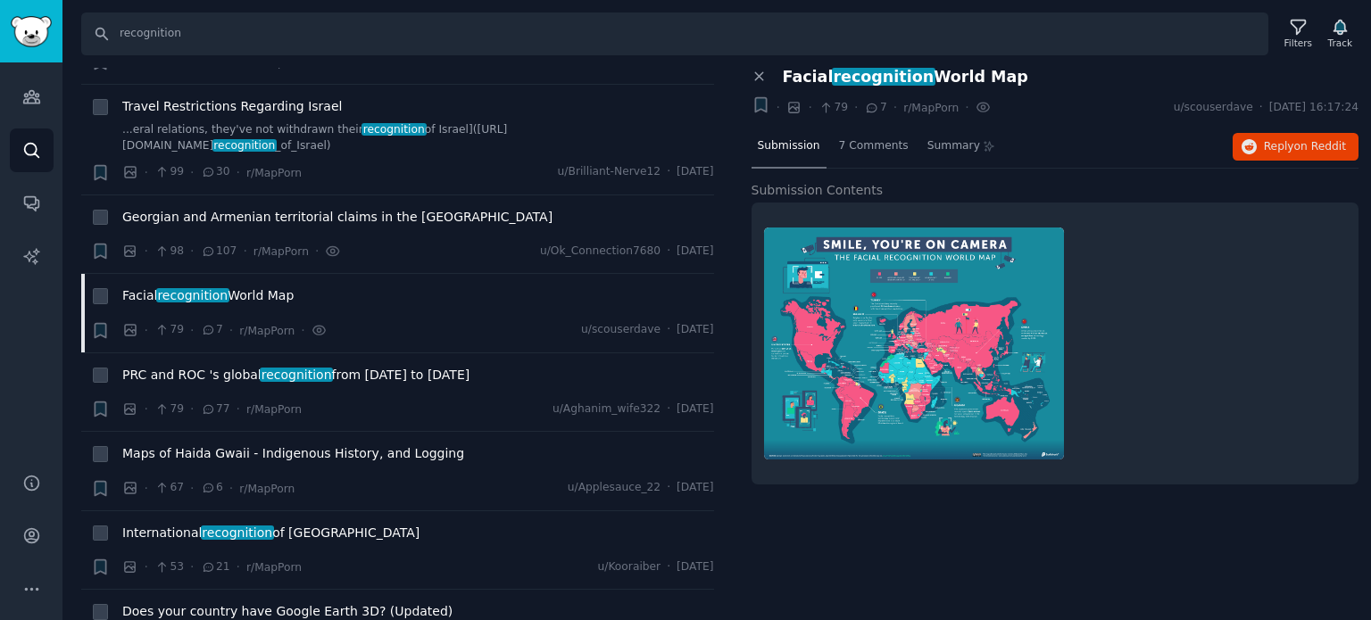
scroll to position [4017, 0]
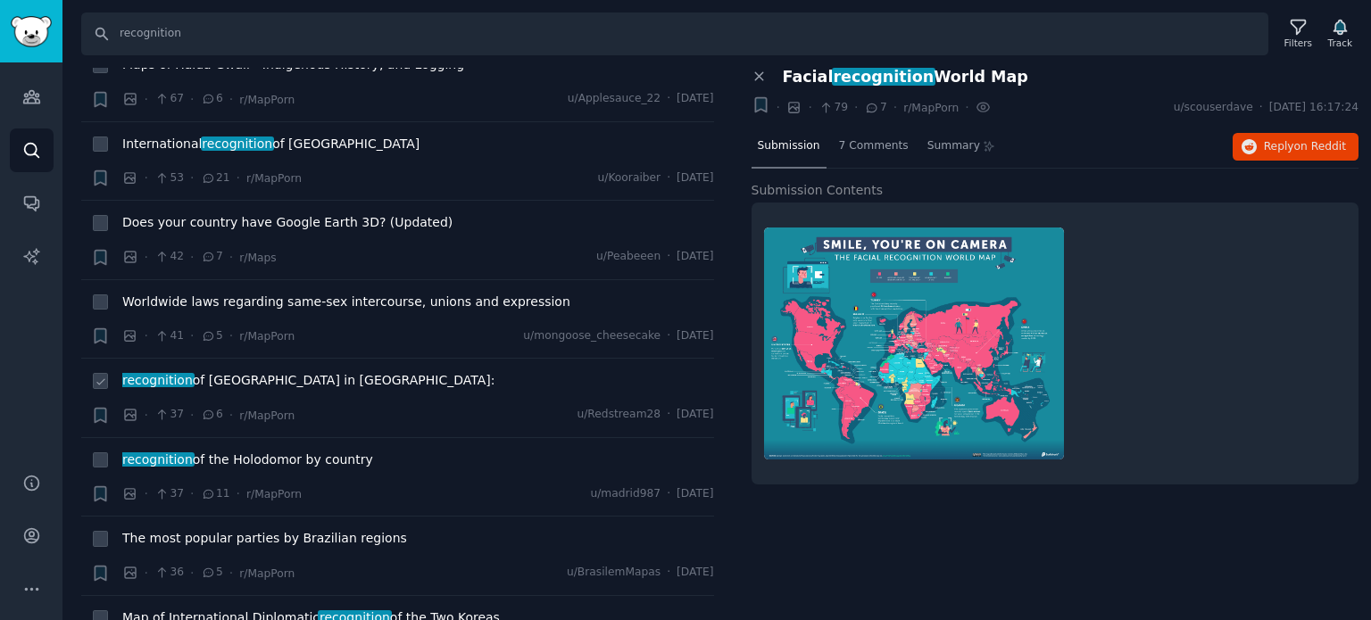
click at [248, 371] on span "recognition of [GEOGRAPHIC_DATA] in [GEOGRAPHIC_DATA]:" at bounding box center [308, 380] width 372 height 19
